Goal: Information Seeking & Learning: Check status

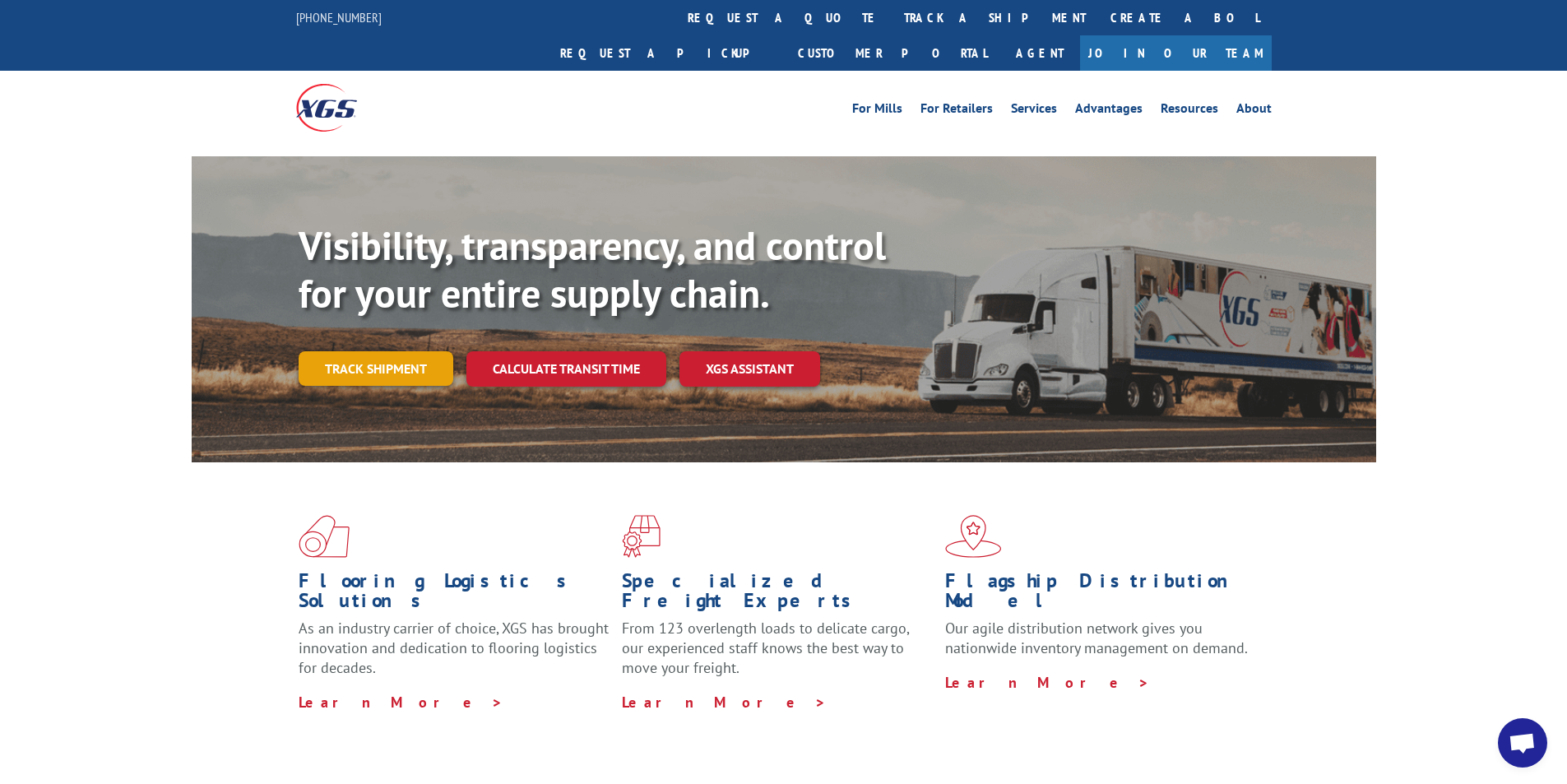
click at [395, 351] on link "Track shipment" at bounding box center [375, 368] width 155 height 35
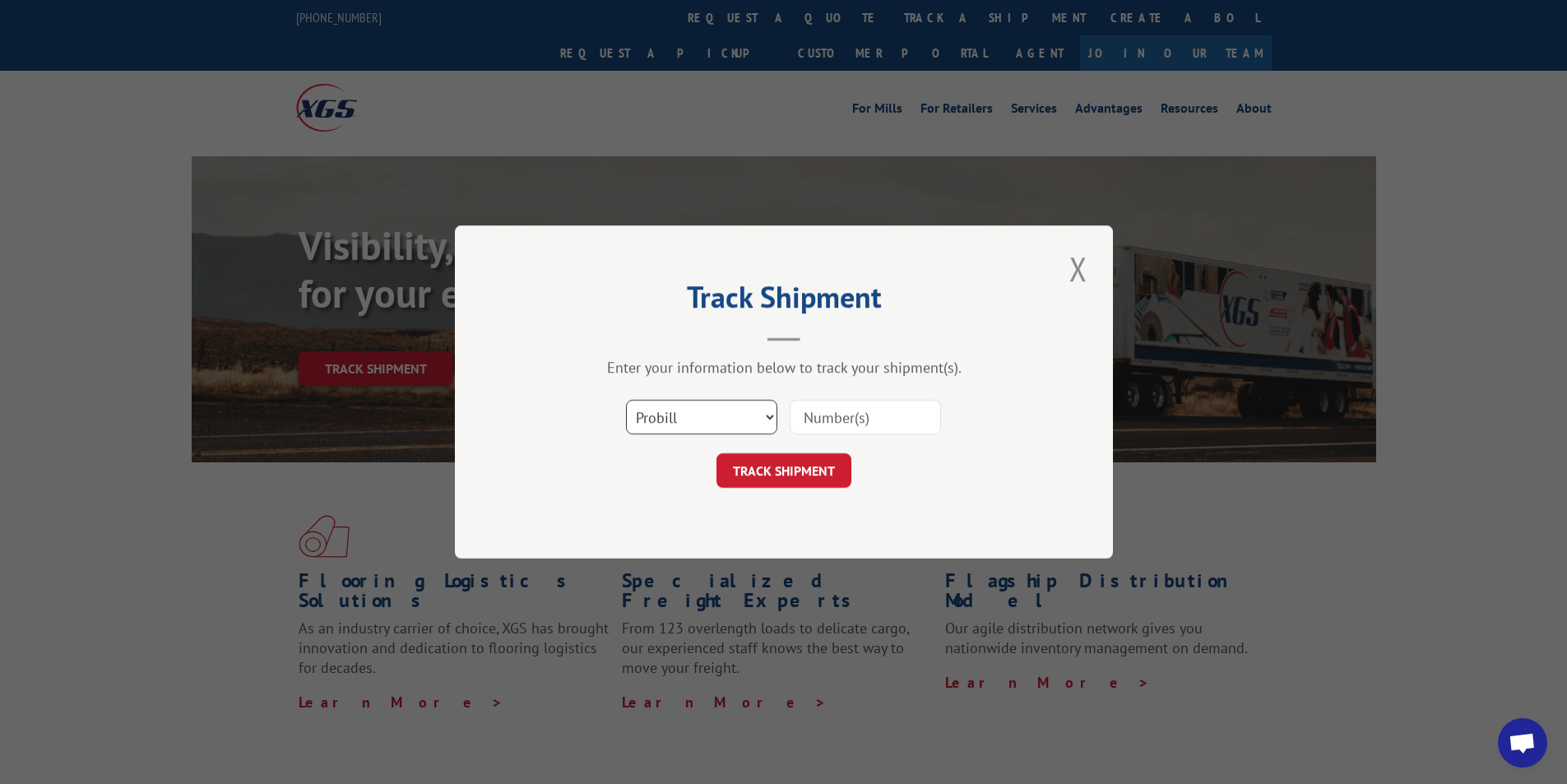
click at [754, 424] on select "Select category... Probill BOL PO" at bounding box center [701, 417] width 151 height 35
select select "bol"
click at [626, 399] on select "Select category... Probill BOL PO" at bounding box center [701, 417] width 151 height 35
click at [835, 420] on input at bounding box center [865, 417] width 151 height 35
paste input "6100041222"
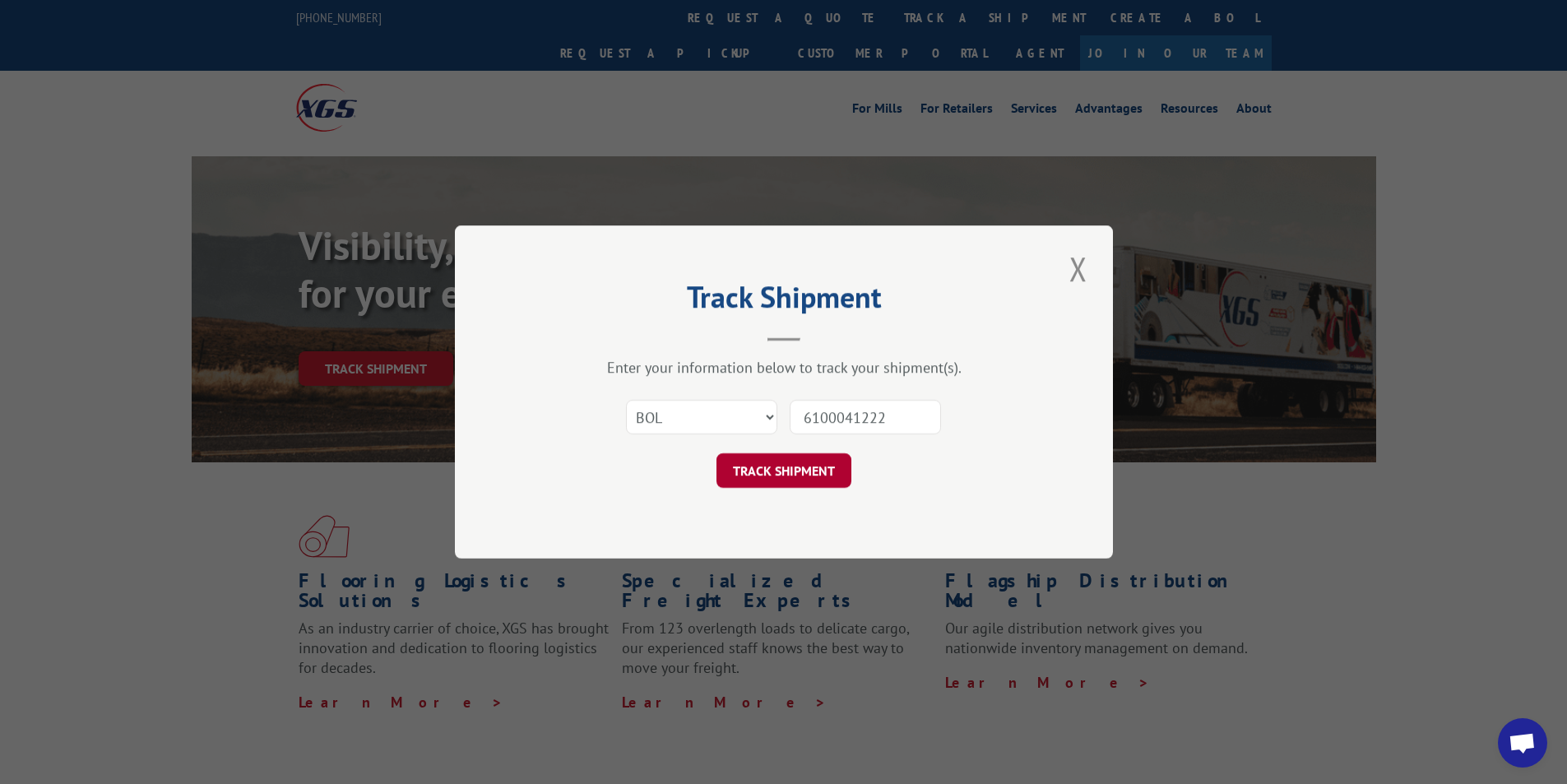
type input "6100041222"
click at [763, 469] on button "TRACK SHIPMENT" at bounding box center [784, 470] width 135 height 35
